Goal: Information Seeking & Learning: Check status

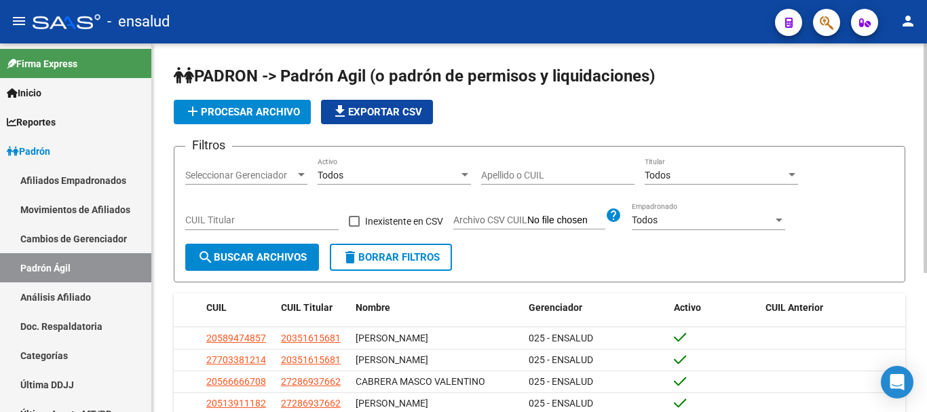
click at [226, 221] on input "CUIL Titular" at bounding box center [261, 221] width 153 height 12
paste input "-41873765-"
type input "20-41873765-5"
click at [266, 261] on span "search Buscar Archivos" at bounding box center [252, 257] width 109 height 12
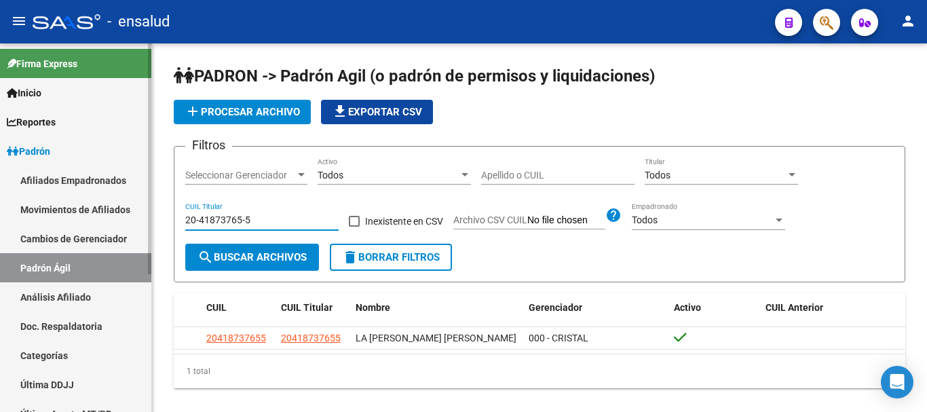
drag, startPoint x: 251, startPoint y: 226, endPoint x: 0, endPoint y: 221, distance: 251.2
click at [0, 221] on mat-sidenav-container "Firma Express Inicio Calendario SSS Instructivos Contacto OS Reportes Padrón Tr…" at bounding box center [463, 227] width 927 height 369
click at [365, 254] on span "delete Borrar Filtros" at bounding box center [391, 257] width 98 height 12
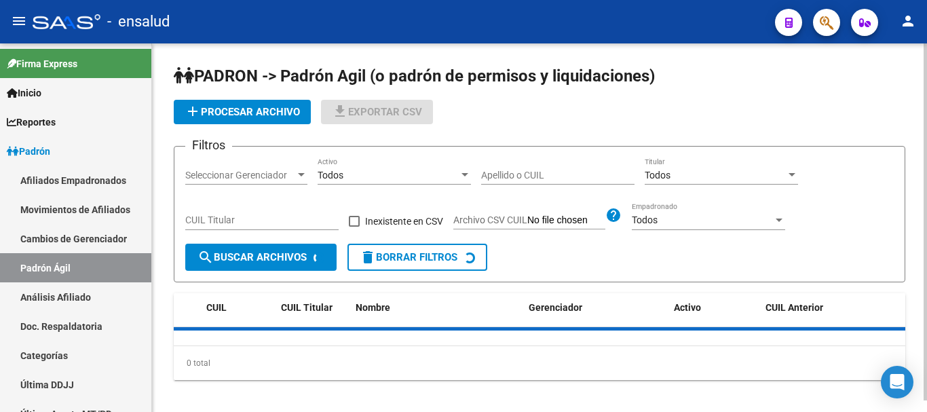
click at [255, 217] on input "CUIL Titular" at bounding box center [261, 221] width 153 height 12
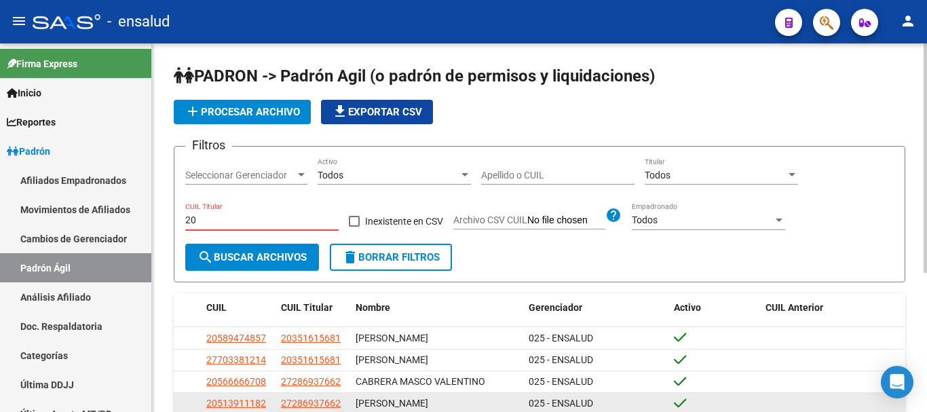
paste input "-44240903-"
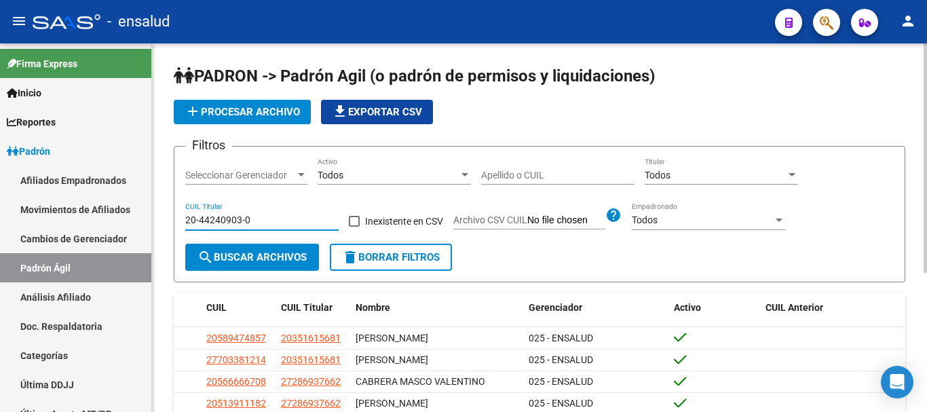
type input "20-44240903-0"
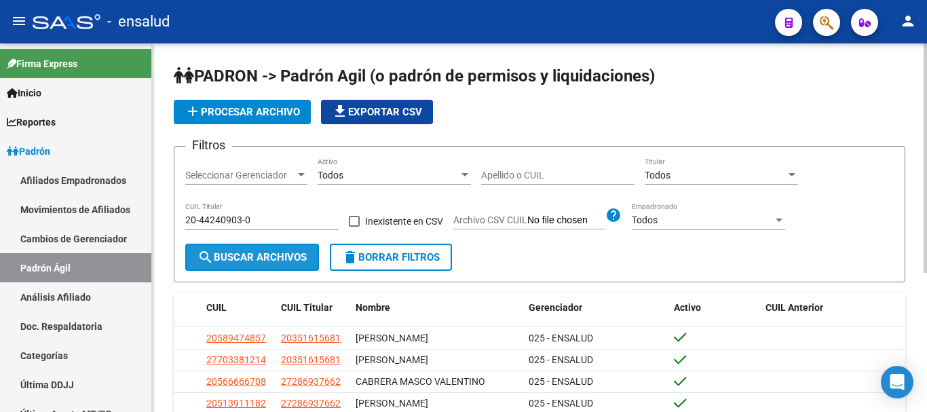
click at [221, 258] on span "search Buscar Archivos" at bounding box center [252, 257] width 109 height 12
